Goal: Transaction & Acquisition: Purchase product/service

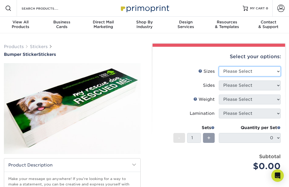
click at [277, 70] on select "Please Select 3" x 10" 4" x 8" 4" x 12"" at bounding box center [250, 72] width 62 height 10
select select "3.00x10.00"
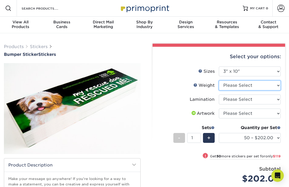
click at [280, 86] on select "Please Select 4MILPAV" at bounding box center [250, 86] width 62 height 10
select select "4MILPAV"
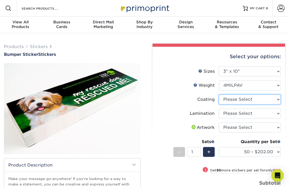
click at [275, 102] on select at bounding box center [250, 100] width 62 height 10
select select "3e7618de-abca-4bda-9f97-8b9129e913d8"
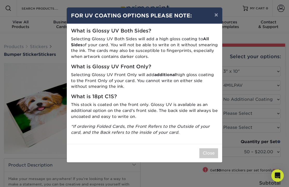
click at [218, 17] on button "×" at bounding box center [217, 15] width 12 height 15
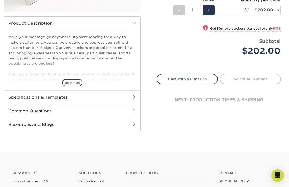
scroll to position [142, 0]
click at [135, 99] on span at bounding box center [134, 97] width 4 height 4
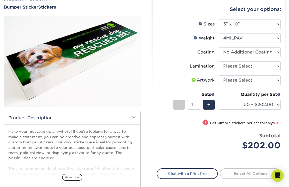
scroll to position [45, 0]
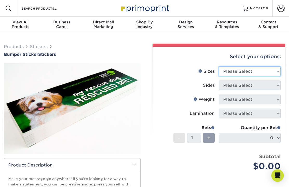
click at [279, 70] on select "Please Select 3" x 10" 4" x 8" 4" x 12"" at bounding box center [250, 72] width 62 height 10
select select "3.00x10.00"
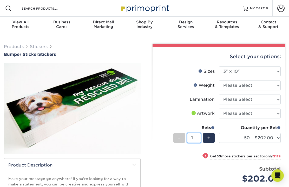
click at [197, 138] on input "1" at bounding box center [194, 138] width 14 height 10
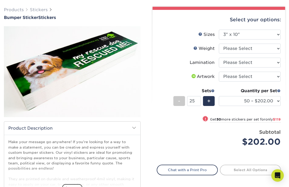
scroll to position [34, 0]
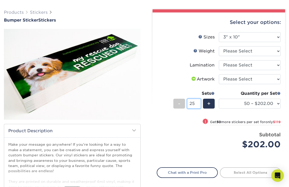
type input "25"
click at [267, 79] on select "Please Select I will upload files I need a design - $50" at bounding box center [250, 79] width 62 height 10
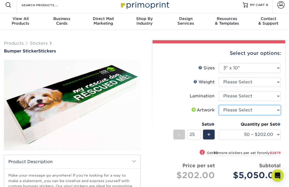
scroll to position [0, 0]
